Goal: Transaction & Acquisition: Purchase product/service

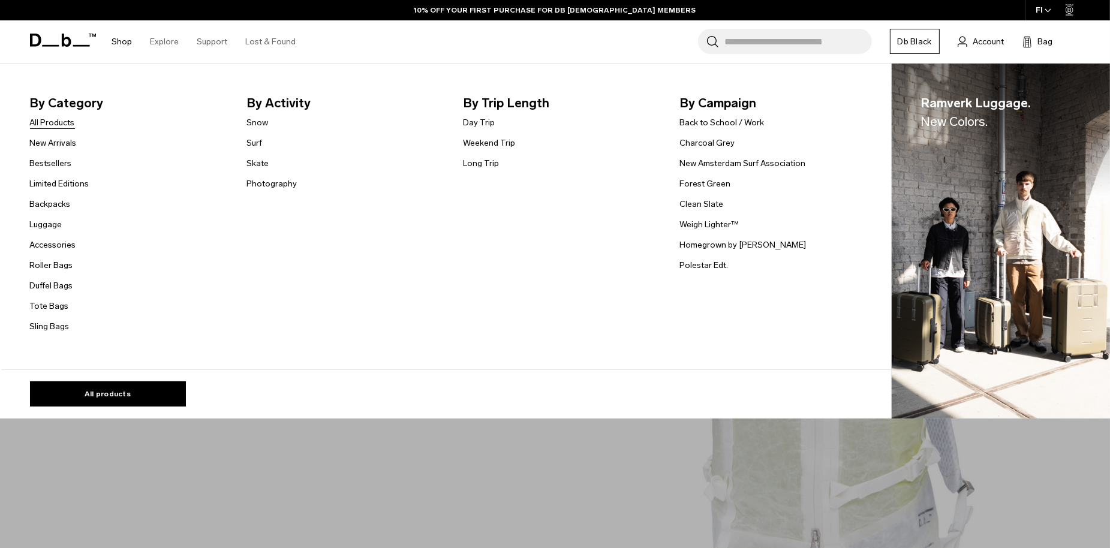
click at [50, 124] on link "All Products" at bounding box center [52, 122] width 45 height 13
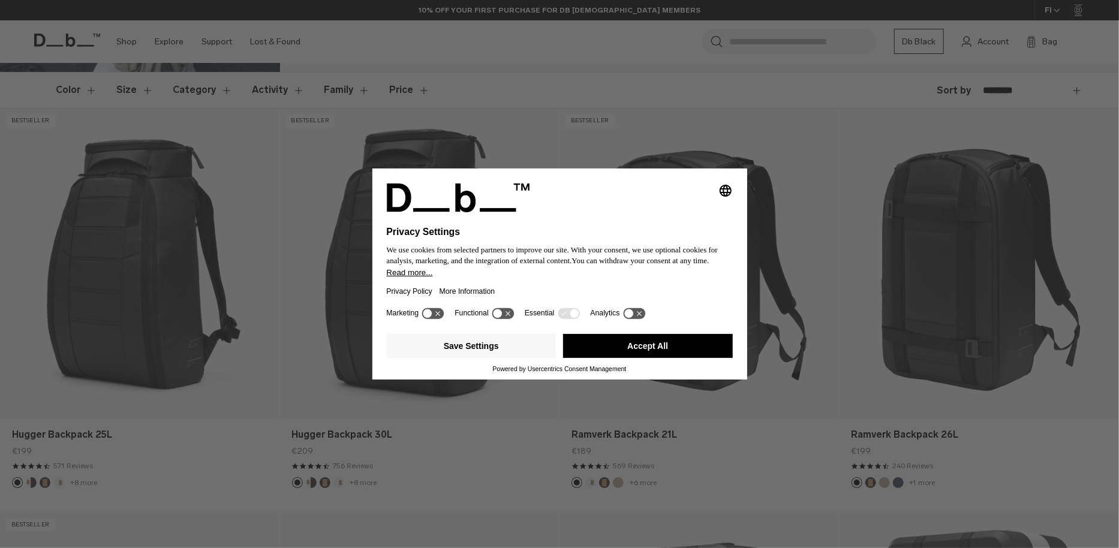
click at [610, 348] on button "Accept All" at bounding box center [648, 346] width 170 height 24
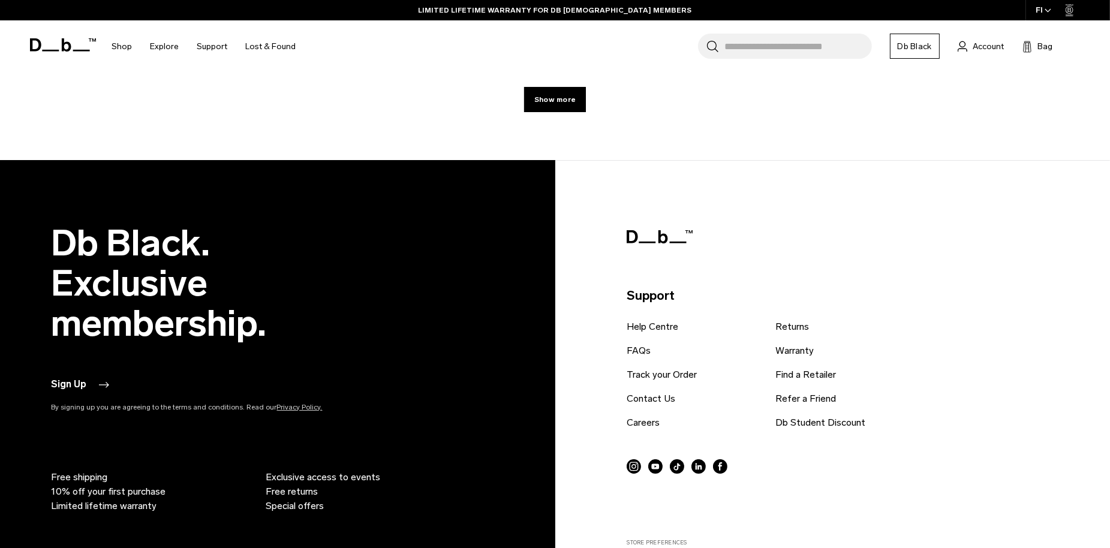
scroll to position [4497, 0]
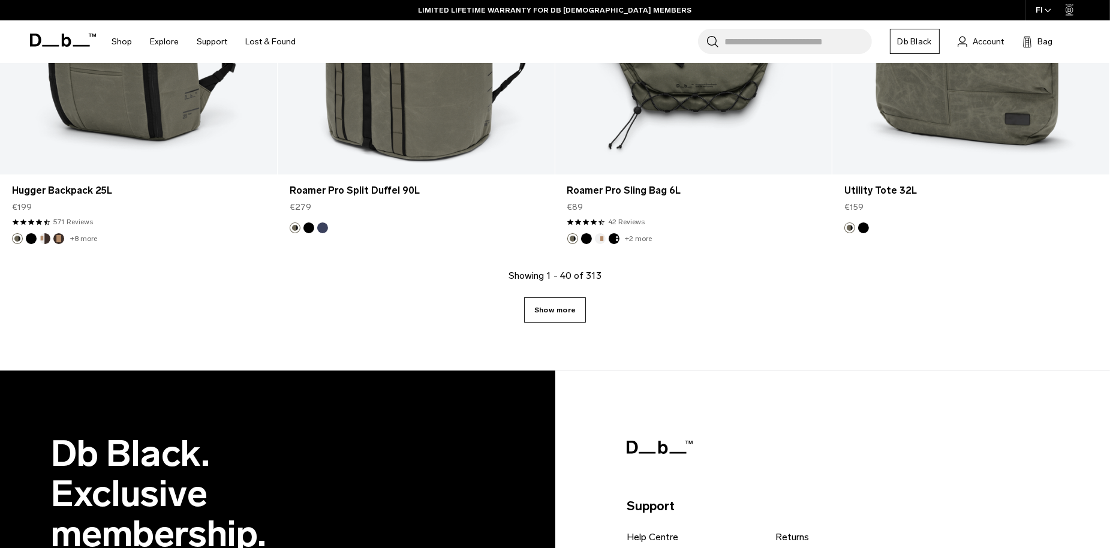
click at [561, 306] on link "Show more" at bounding box center [555, 309] width 62 height 25
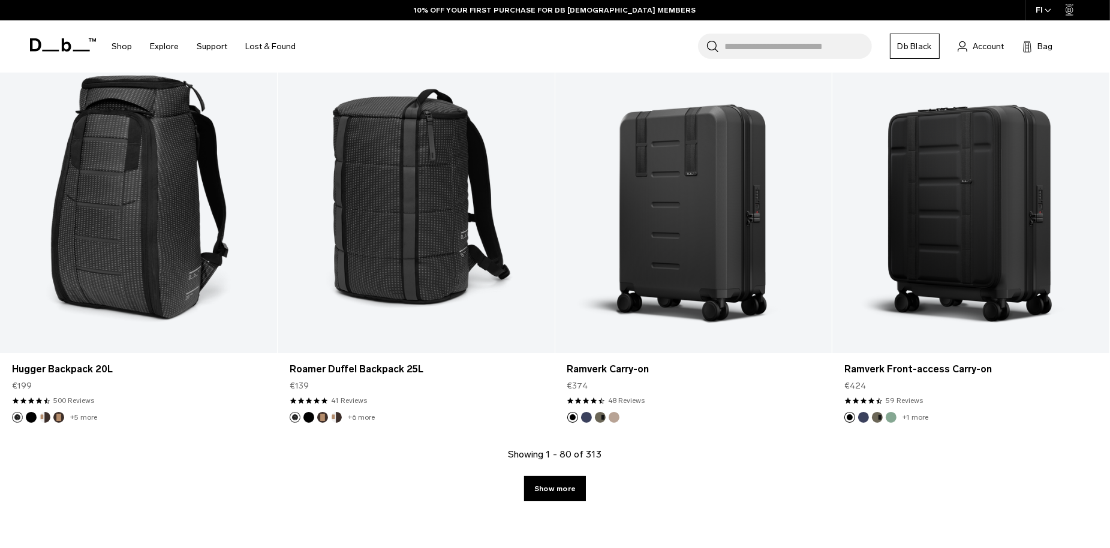
scroll to position [8455, 0]
